Goal: Navigation & Orientation: Find specific page/section

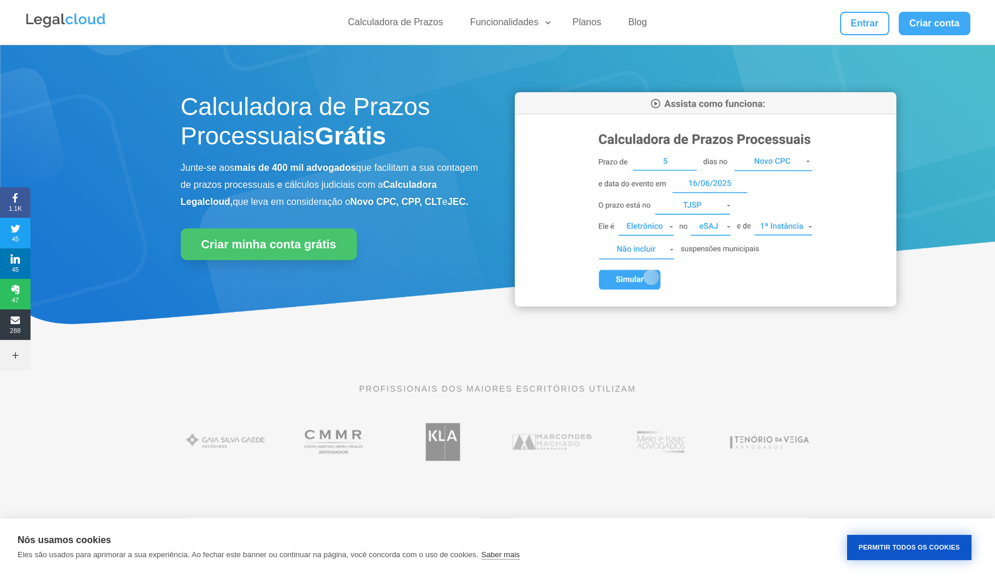
click at [645, 491] on button "Permitir Todos os Cookies" at bounding box center [909, 547] width 124 height 25
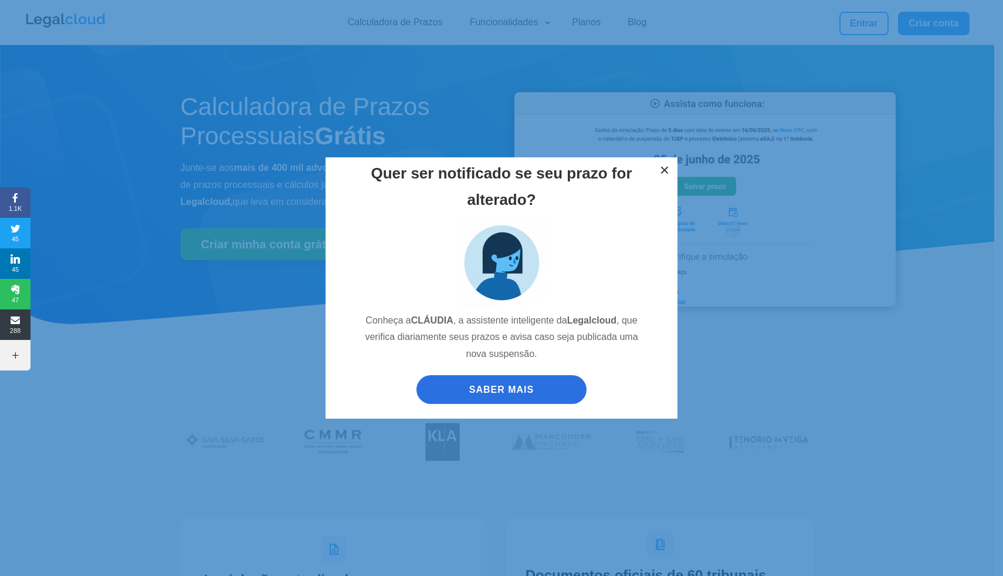
click at [645, 166] on button "×" at bounding box center [665, 170] width 26 height 26
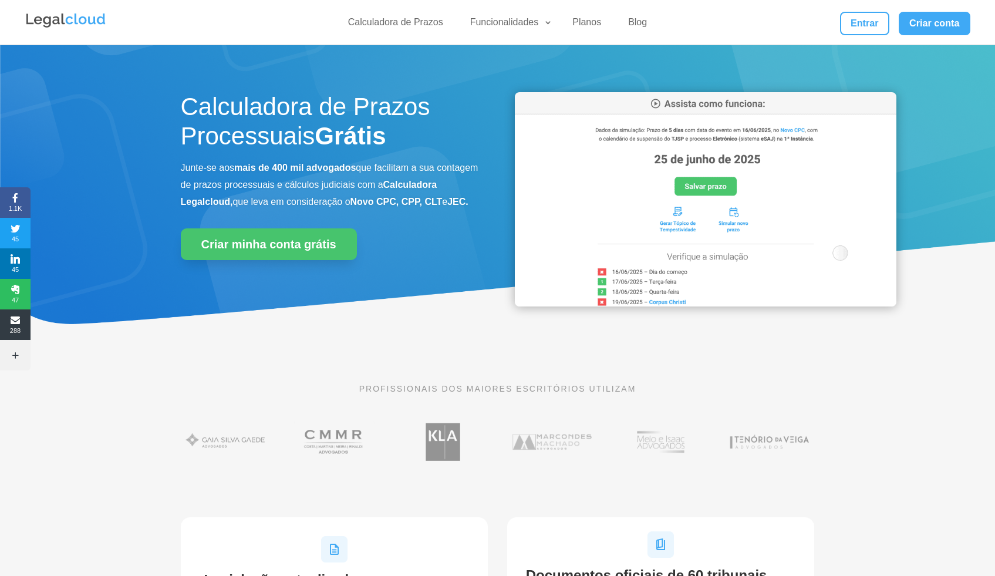
click at [645, 117] on div "Calculadora de Prazos Processuais Grátis Junte-se aos mais de 400 mil advogados…" at bounding box center [497, 198] width 995 height 307
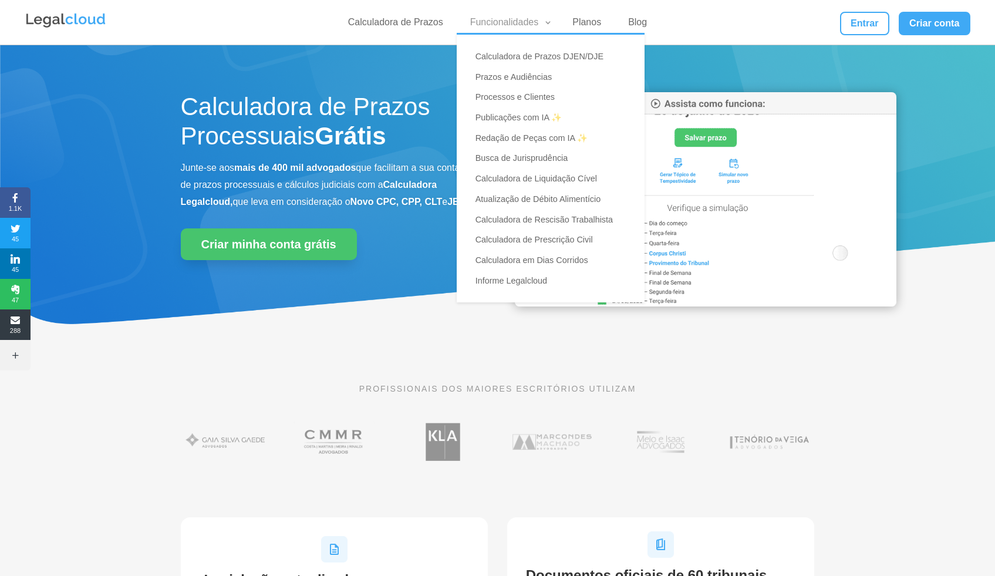
click at [524, 20] on link "Funcionalidades" at bounding box center [508, 24] width 90 height 17
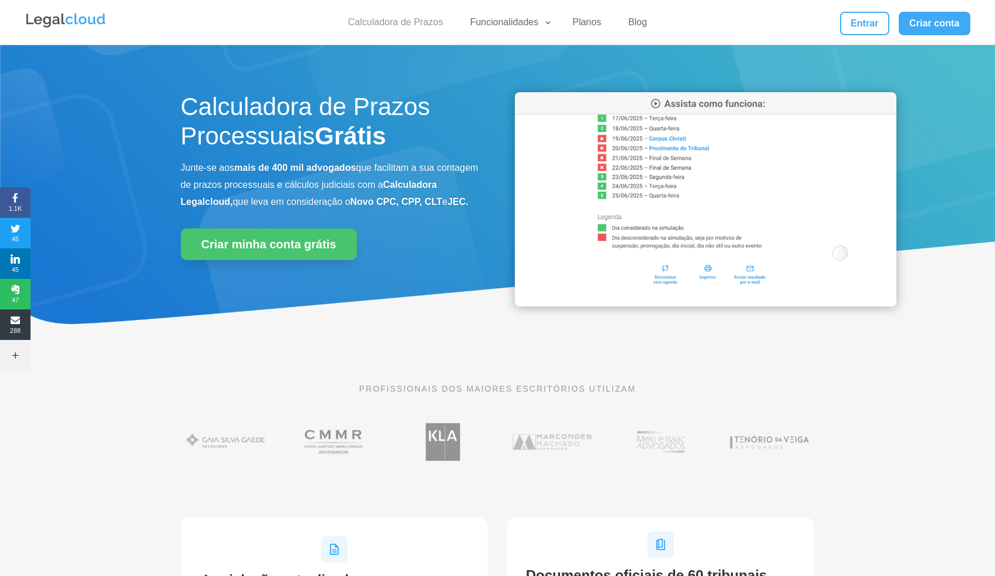
click at [420, 23] on link "Calculadora de Prazos" at bounding box center [395, 24] width 109 height 17
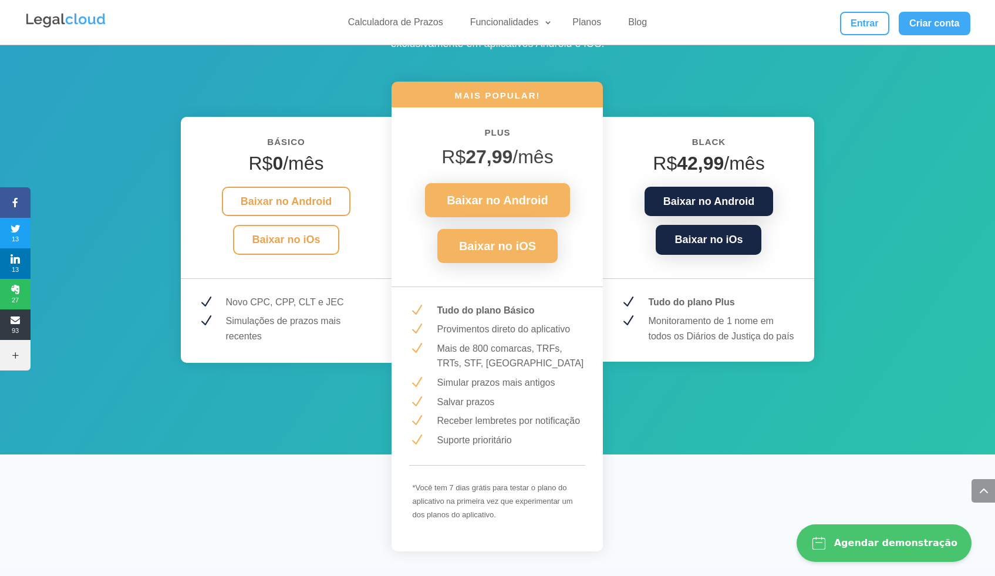
scroll to position [1502, 0]
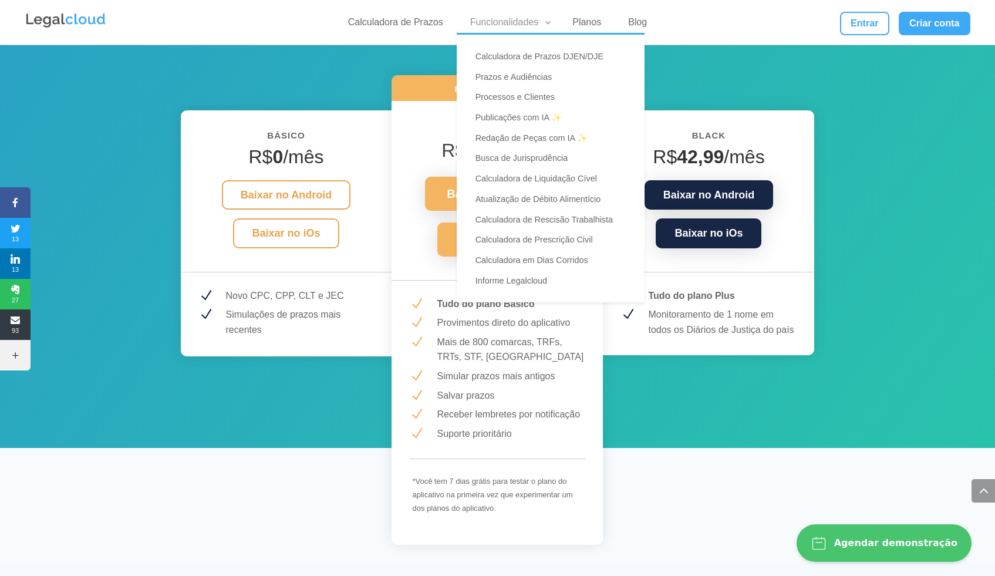
click at [492, 23] on link "Funcionalidades" at bounding box center [508, 24] width 90 height 17
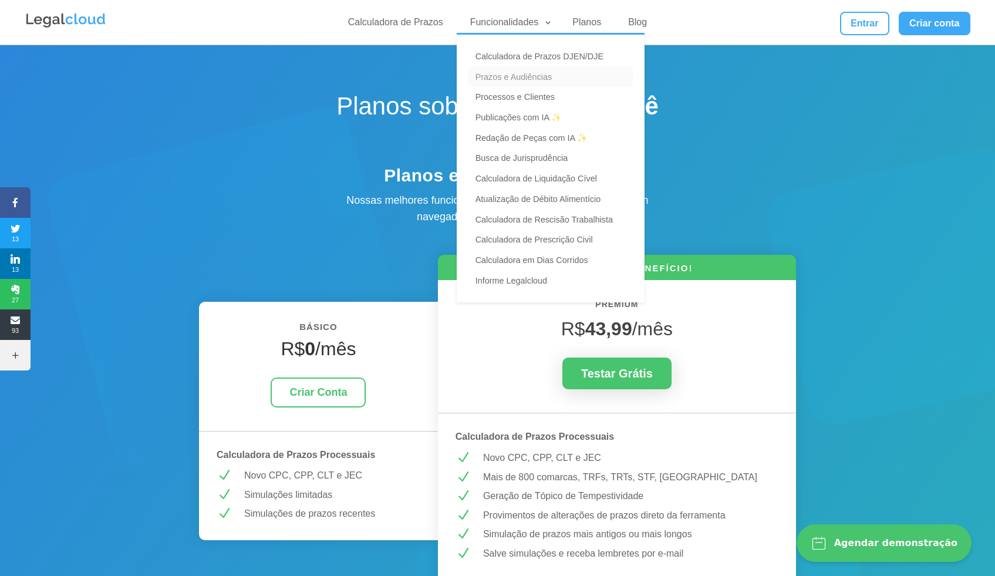
click at [521, 76] on link "Prazos e Audiências" at bounding box center [550, 77] width 164 height 21
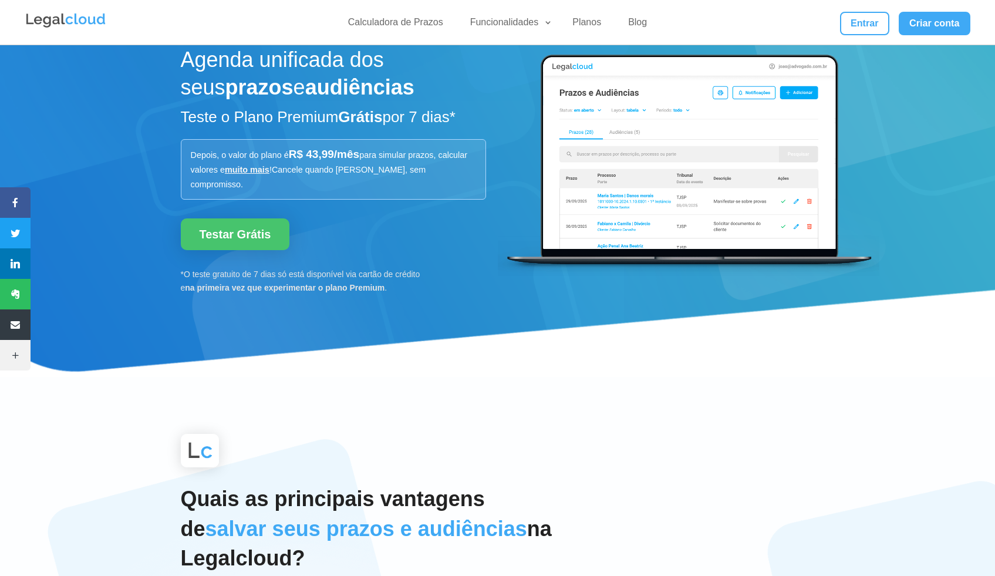
scroll to position [9, 0]
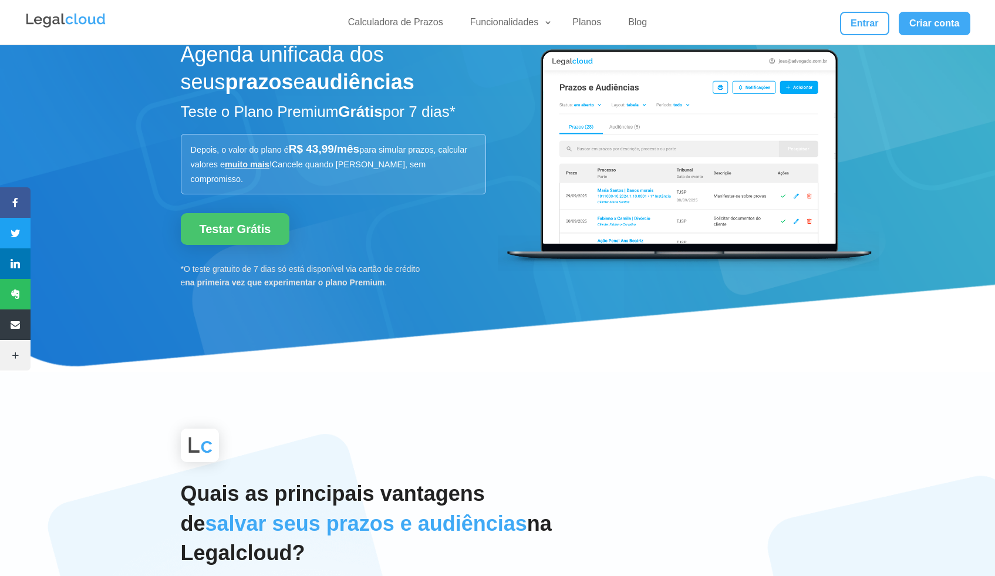
click at [621, 195] on img at bounding box center [688, 155] width 381 height 229
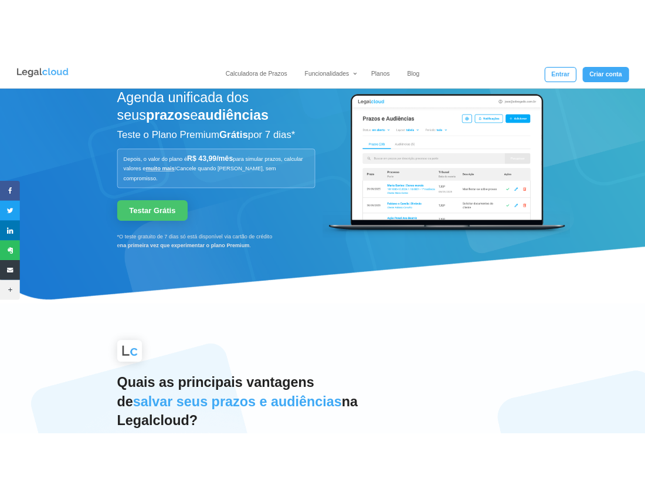
scroll to position [0, 0]
